Goal: Use online tool/utility: Utilize a website feature to perform a specific function

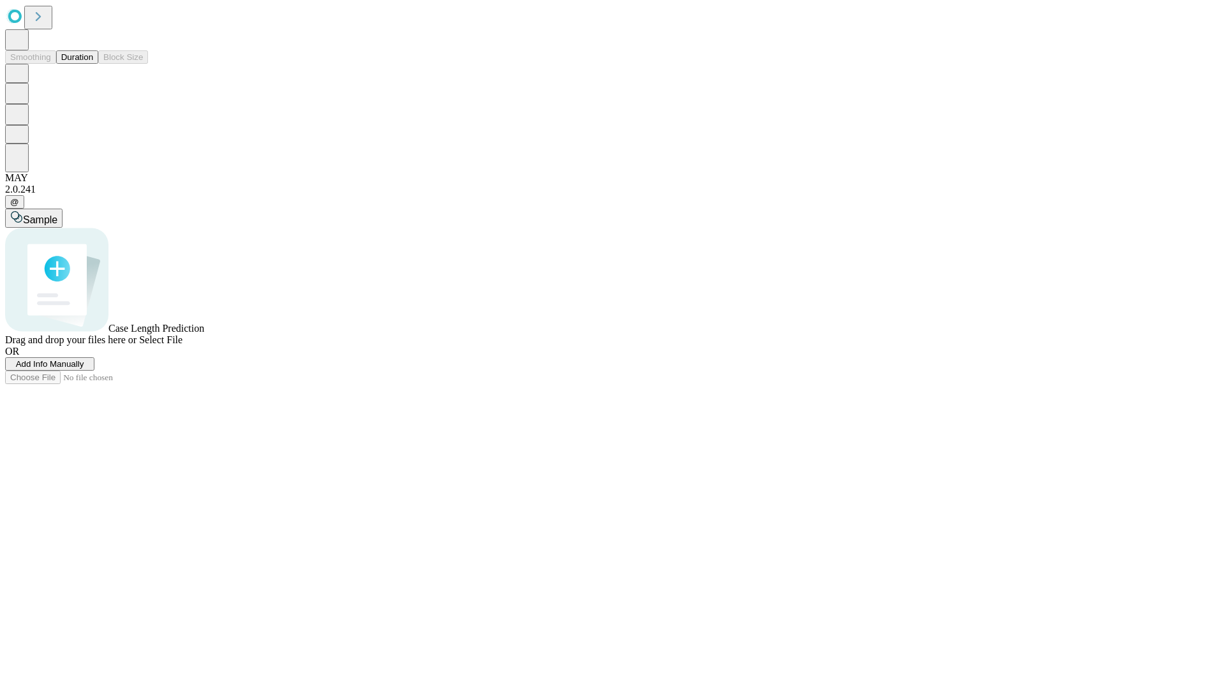
click at [93, 64] on button "Duration" at bounding box center [77, 56] width 42 height 13
click at [182, 345] on span "Select File" at bounding box center [160, 339] width 43 height 11
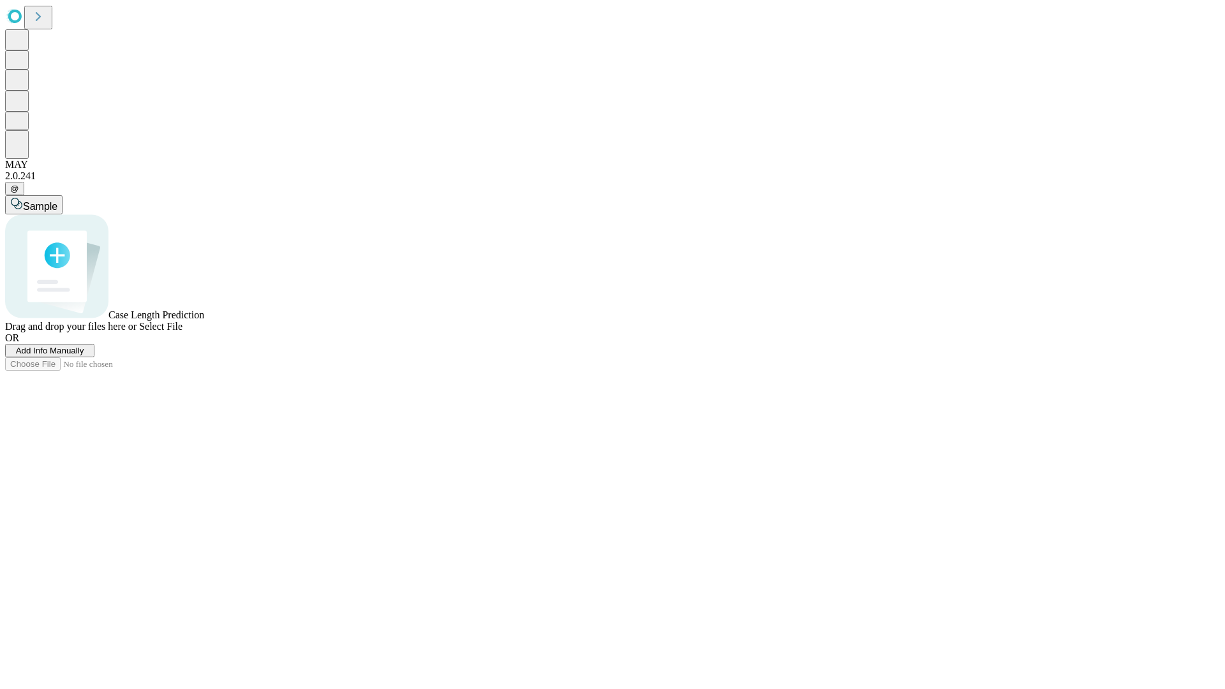
click at [182, 332] on span "Select File" at bounding box center [160, 326] width 43 height 11
